Goal: Information Seeking & Learning: Understand process/instructions

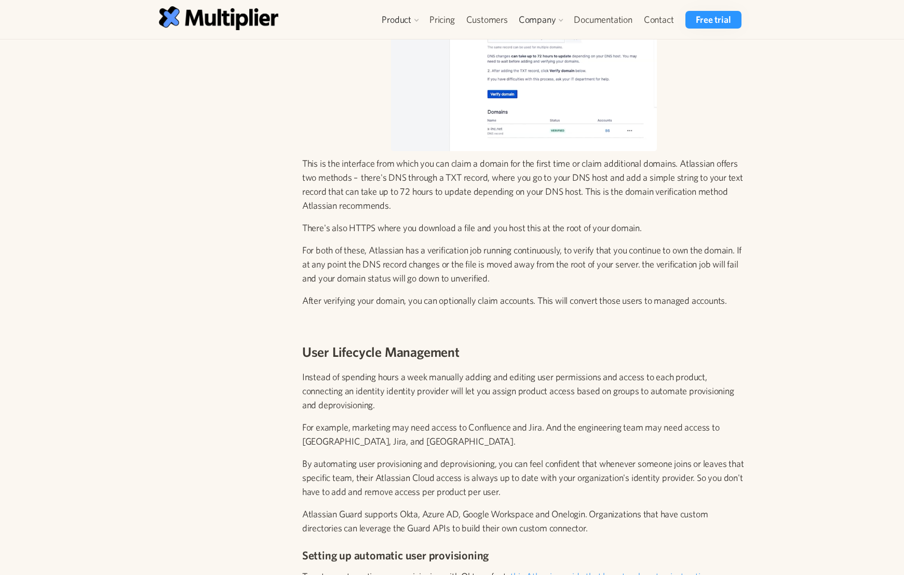
scroll to position [1303, 0]
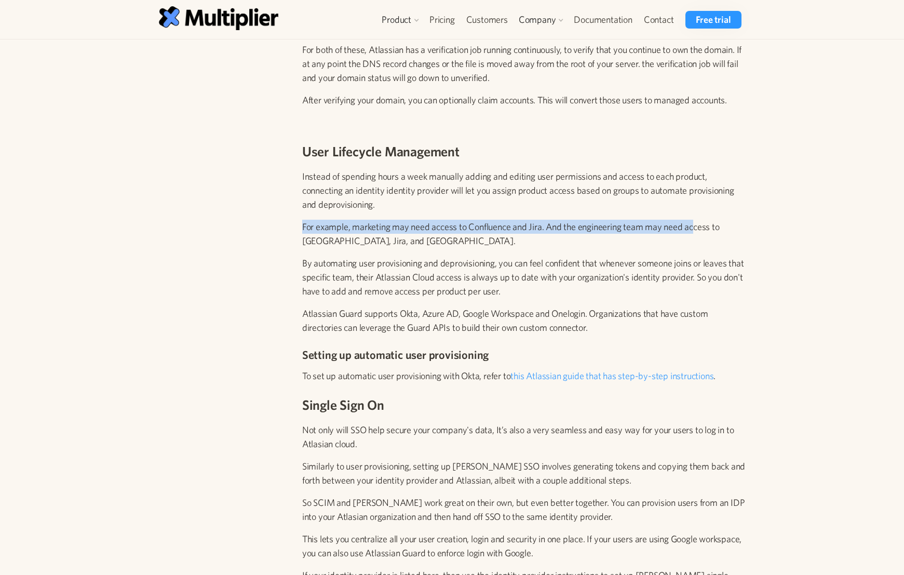
drag, startPoint x: 302, startPoint y: 214, endPoint x: 704, endPoint y: 215, distance: 402.3
click at [728, 256] on p "By automating user provisioning and deprovisioning, you can feel confident that…" at bounding box center [523, 277] width 443 height 42
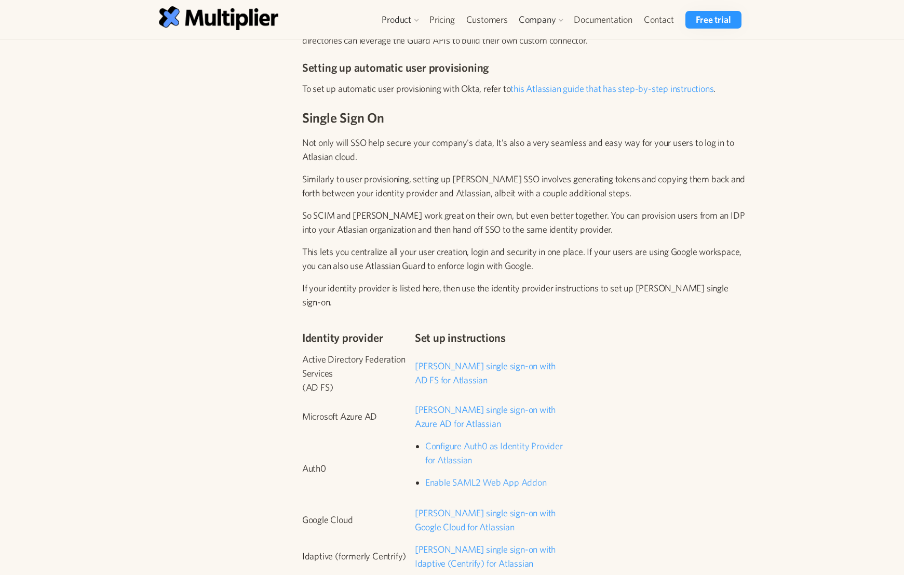
click at [718, 332] on div "Identity provider Set up instructions Active Directory Federation Services (AD …" at bounding box center [523, 558] width 443 height 482
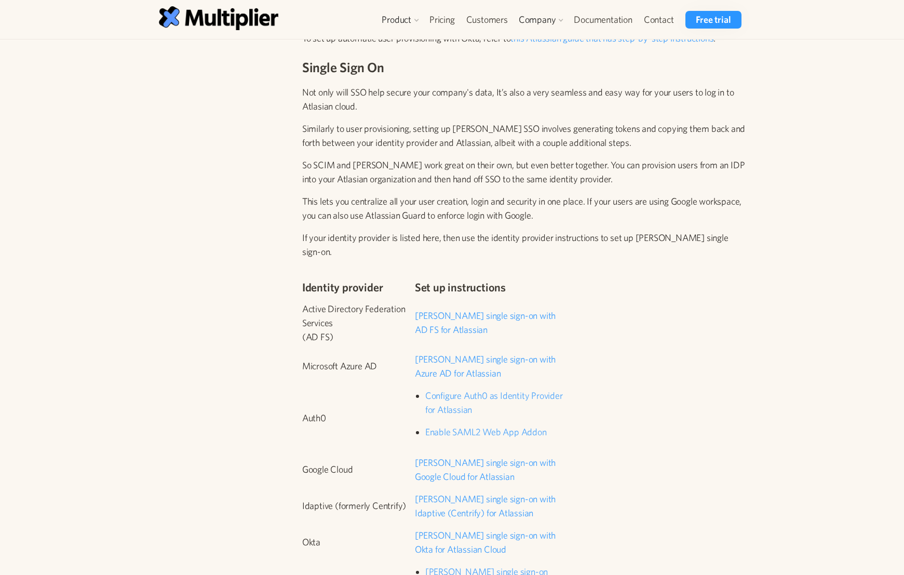
click at [717, 335] on div "Identity provider Set up instructions Active Directory Federation Services (AD …" at bounding box center [523, 508] width 443 height 482
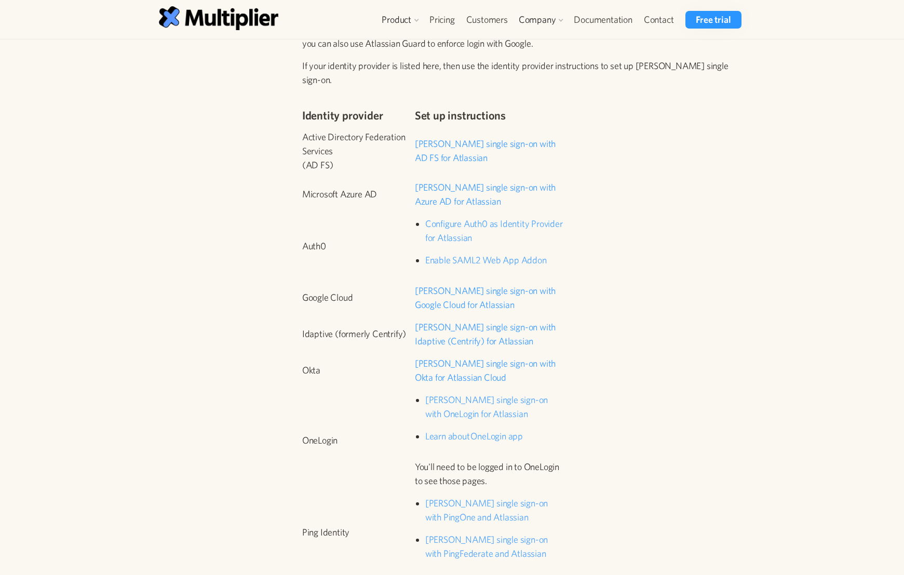
click at [675, 430] on div "Identity provider Set up instructions Active Directory Federation Services (AD …" at bounding box center [523, 336] width 443 height 482
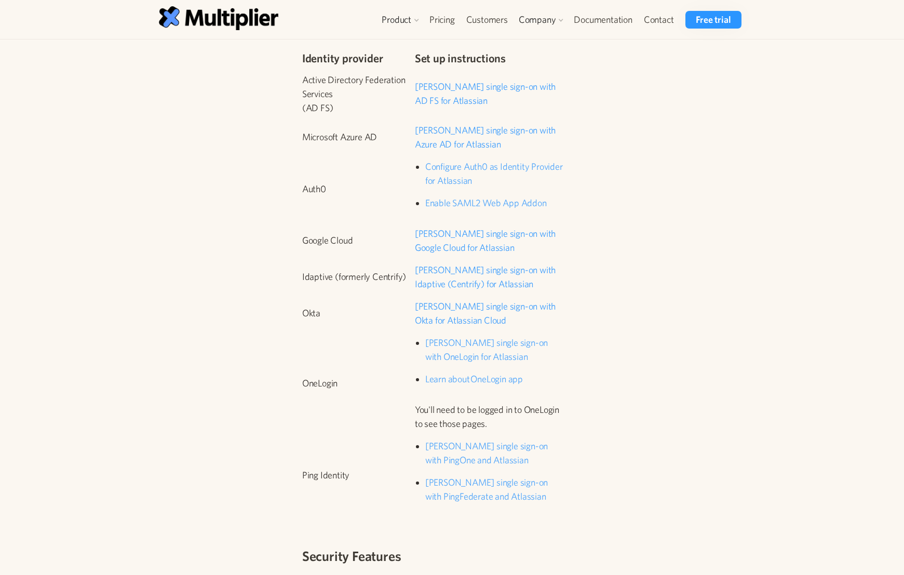
scroll to position [1866, 0]
click at [353, 305] on td "Okta" at bounding box center [358, 320] width 113 height 36
click at [597, 284] on div "Identity provider Set up instructions Active Directory Federation Services (AD …" at bounding box center [523, 281] width 443 height 482
click at [440, 340] on link "[PERSON_NAME] single sign-on with OneLogin for Atlassian" at bounding box center [486, 352] width 123 height 25
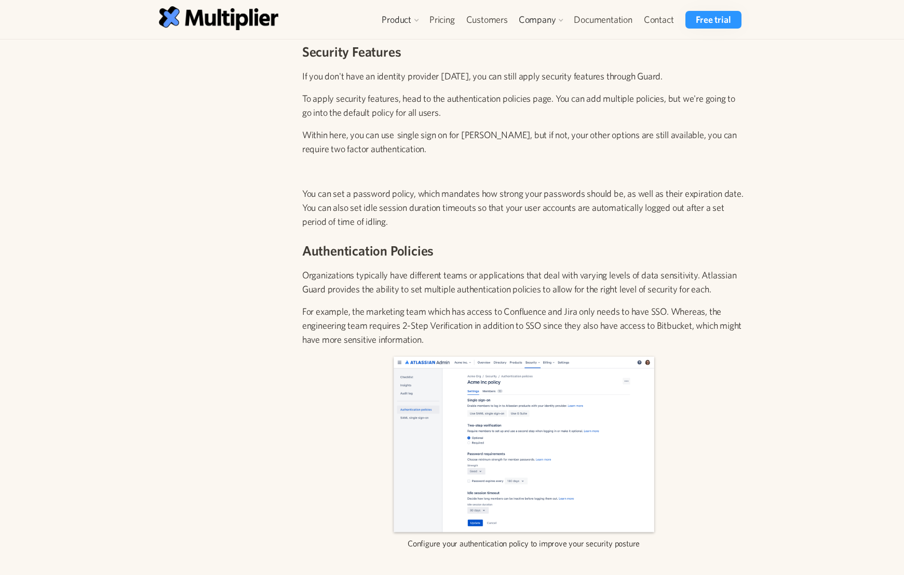
scroll to position [2500, 0]
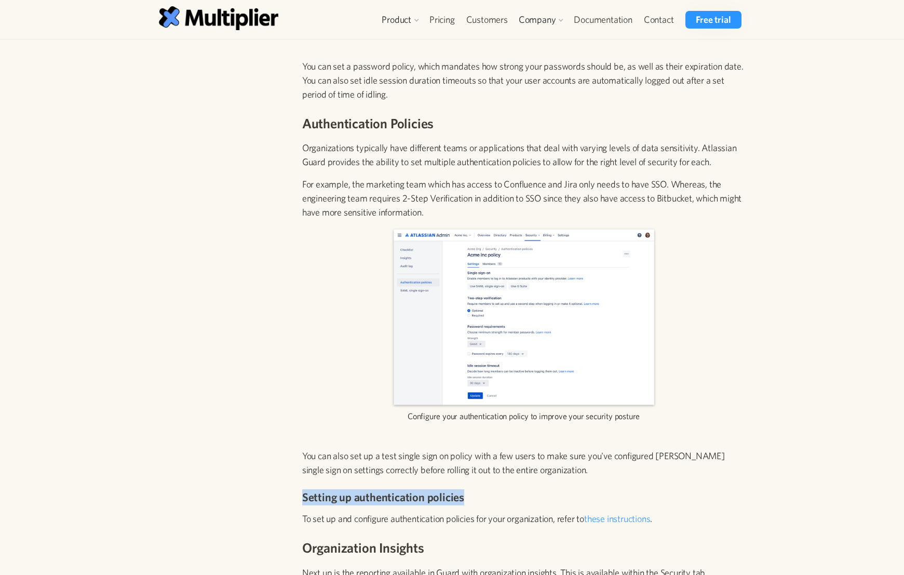
drag, startPoint x: 299, startPoint y: 376, endPoint x: 816, endPoint y: 376, distance: 517.6
click at [816, 376] on div "Atlassian Guard (Access) – The absolute beginners guide This guide will walk yo…" at bounding box center [452, 93] width 904 height 5108
click at [764, 396] on div "Atlassian Guard (Access) – The absolute beginners guide This guide will walk yo…" at bounding box center [452, 103] width 639 height 5087
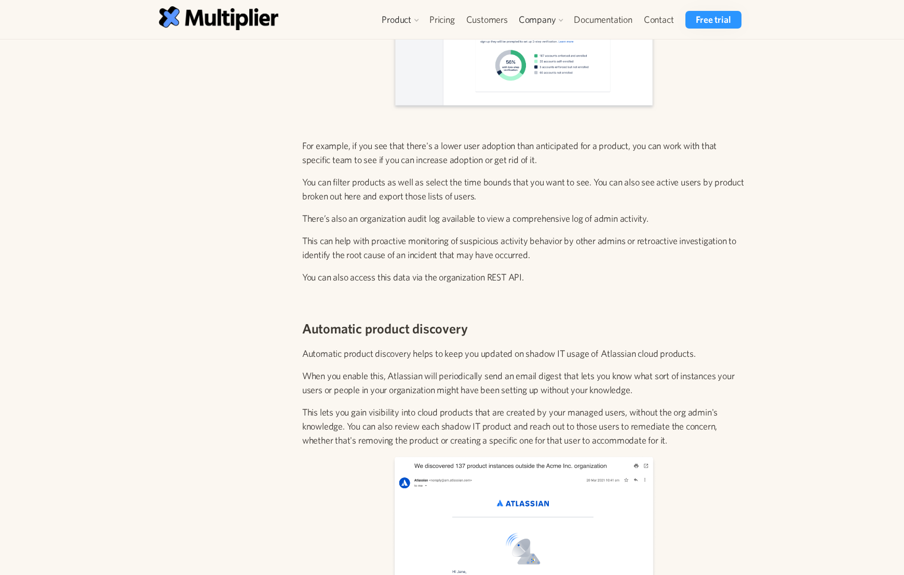
scroll to position [3400, 0]
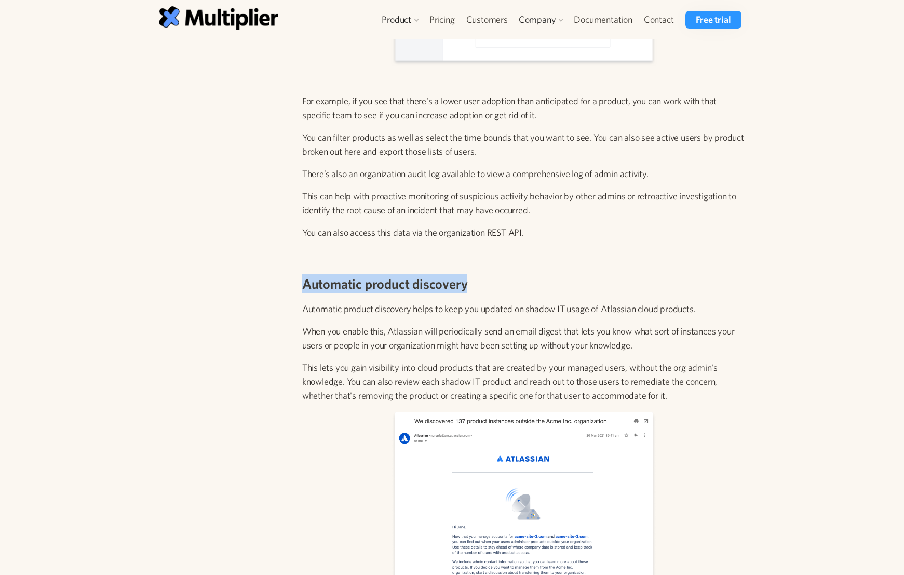
drag, startPoint x: 298, startPoint y: 166, endPoint x: 640, endPoint y: 169, distance: 341.6
click at [640, 274] on h3 "Automatic product discovery" at bounding box center [523, 283] width 443 height 19
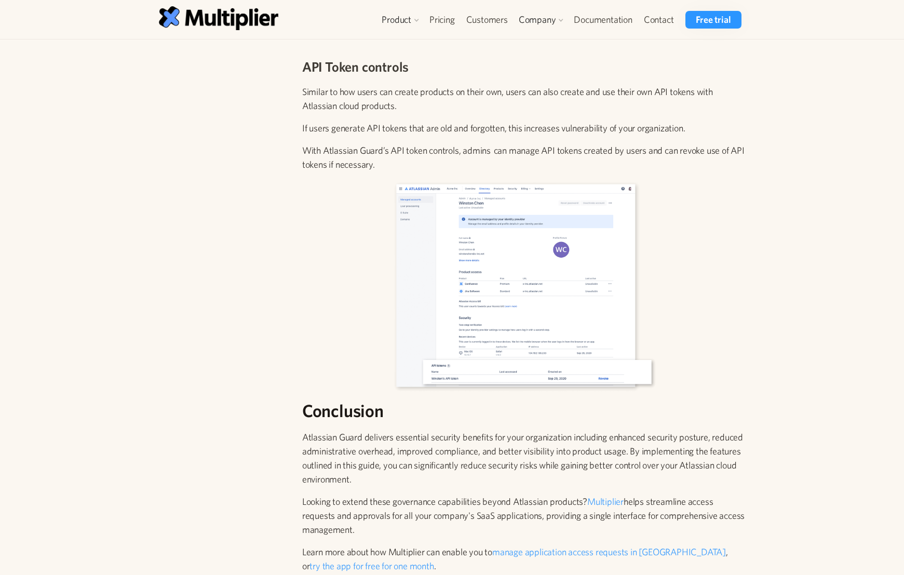
scroll to position [4463, 0]
